Goal: Task Accomplishment & Management: Manage account settings

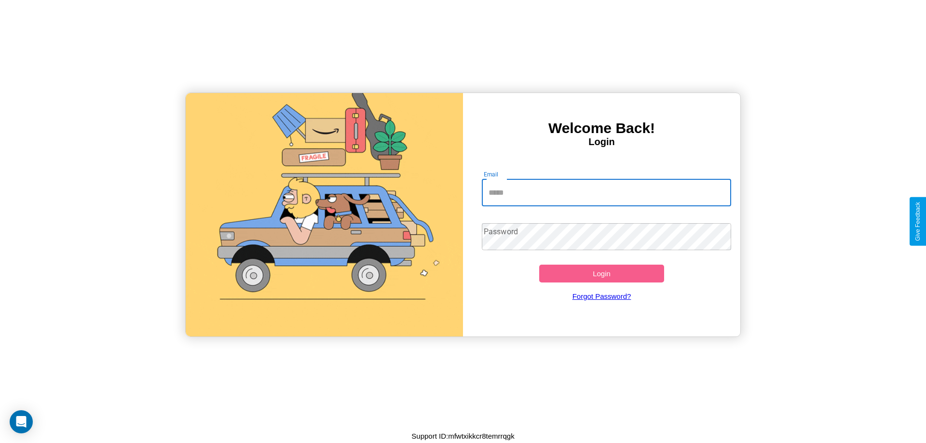
click at [606, 192] on input "Email" at bounding box center [607, 192] width 250 height 27
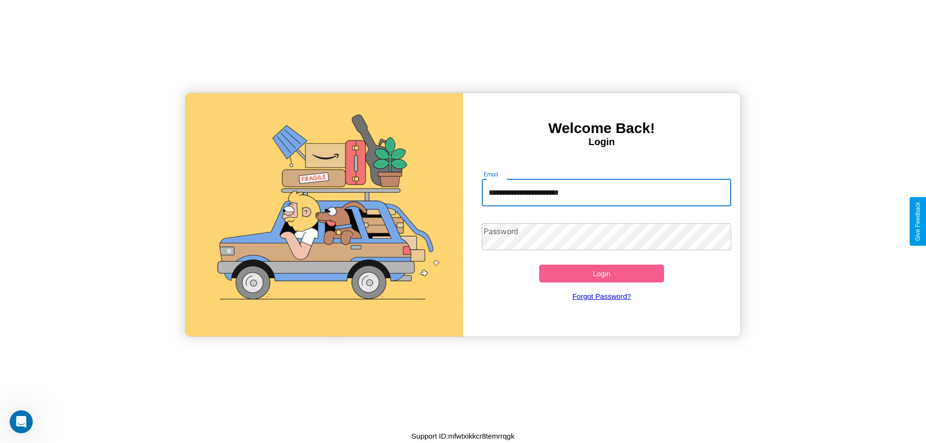
type input "**********"
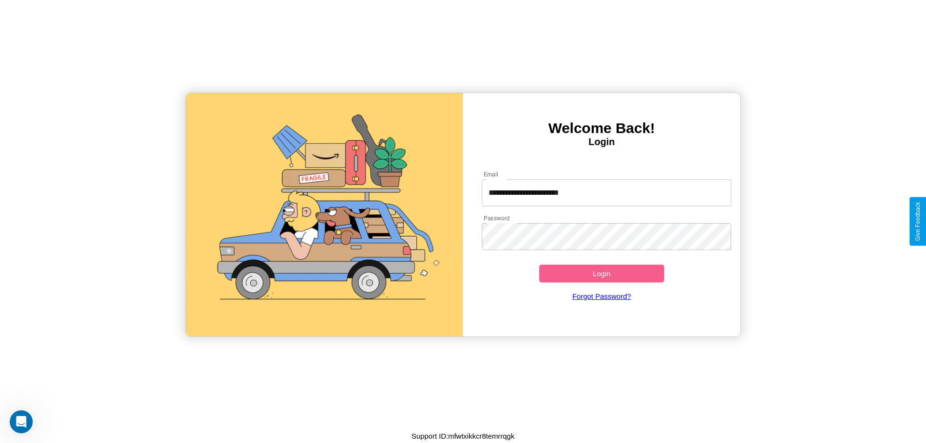
click at [601, 273] on button "Login" at bounding box center [601, 274] width 125 height 18
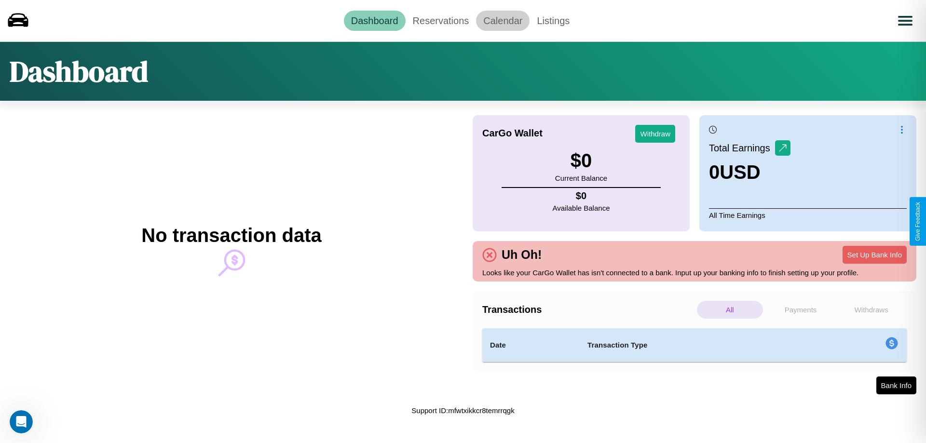
click at [502, 20] on link "Calendar" at bounding box center [503, 21] width 54 height 20
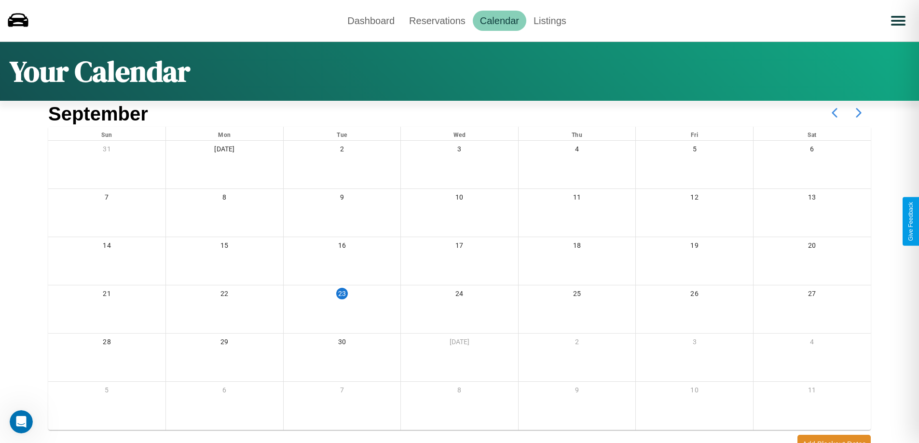
click at [858, 113] on icon at bounding box center [858, 113] width 24 height 24
click at [371, 20] on link "Dashboard" at bounding box center [371, 21] width 62 height 20
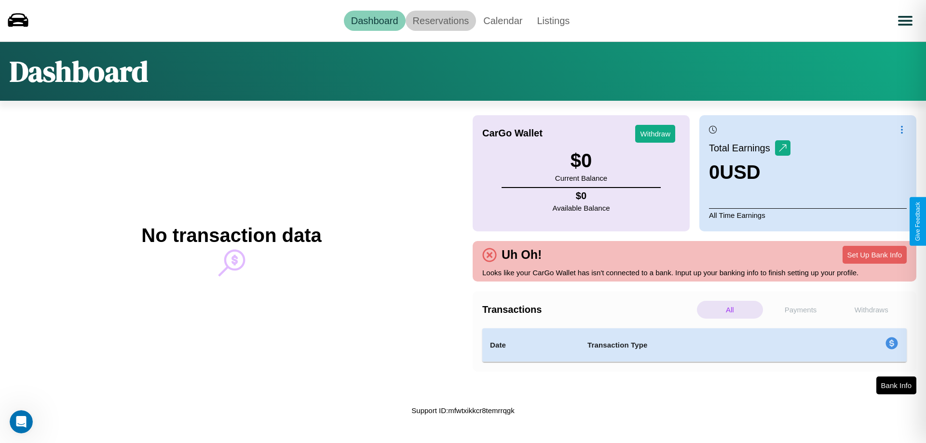
click at [440, 20] on link "Reservations" at bounding box center [441, 21] width 71 height 20
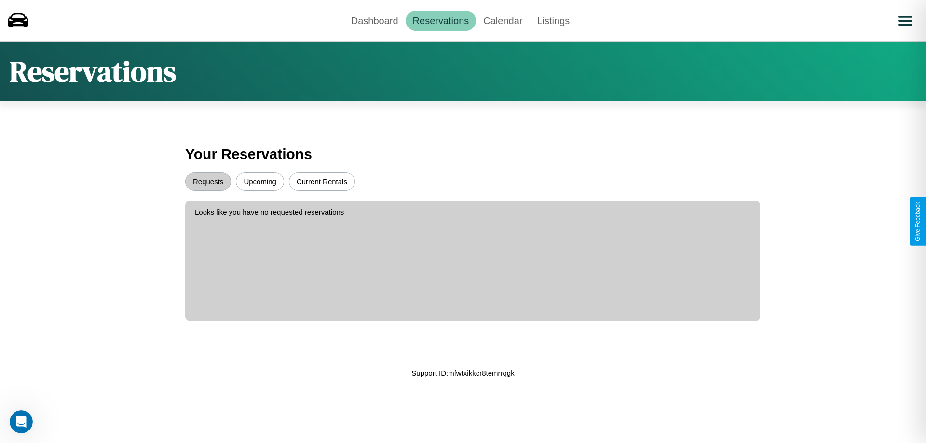
click at [260, 181] on button "Upcoming" at bounding box center [260, 181] width 48 height 19
click at [208, 181] on button "Requests" at bounding box center [208, 181] width 46 height 19
click at [322, 181] on button "Current Rentals" at bounding box center [322, 181] width 66 height 19
